Goal: Find specific page/section: Find specific page/section

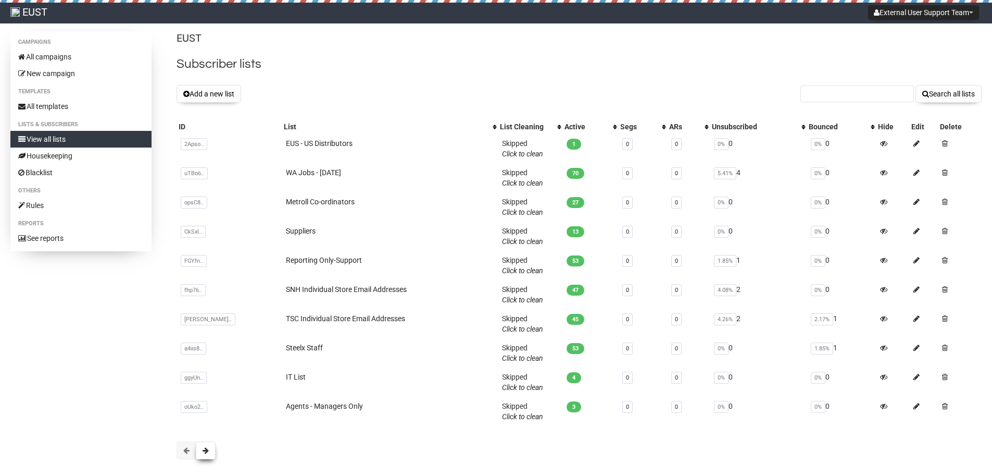
click at [206, 448] on span at bounding box center [206, 449] width 6 height 7
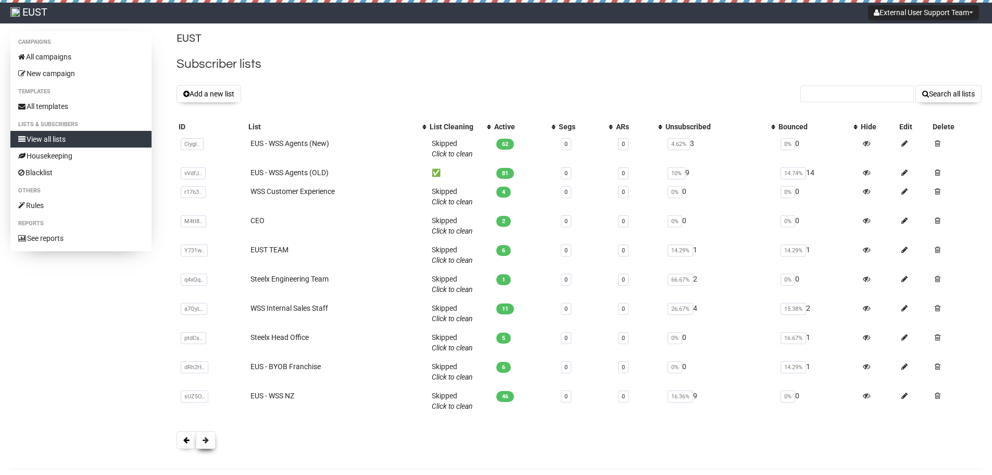
click at [205, 439] on span at bounding box center [206, 439] width 6 height 7
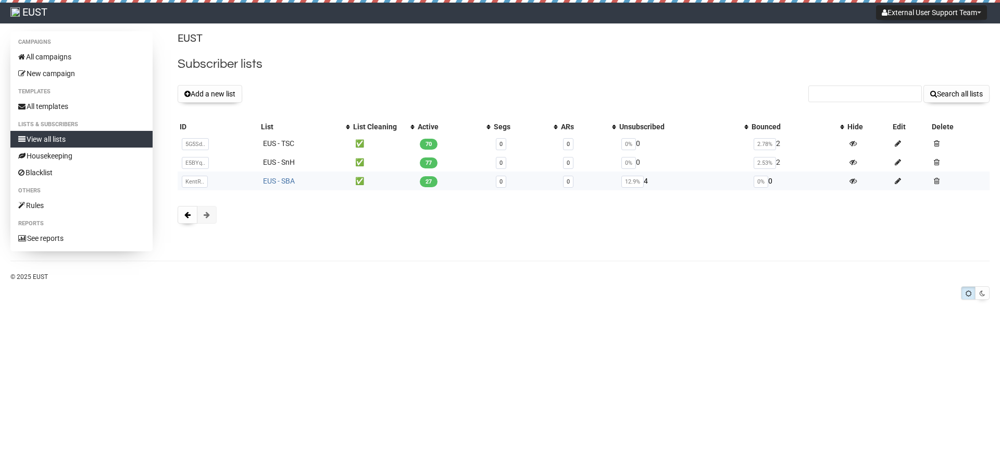
click at [275, 179] on link "EUS - SBA" at bounding box center [279, 181] width 32 height 8
